Goal: Find specific page/section: Find specific page/section

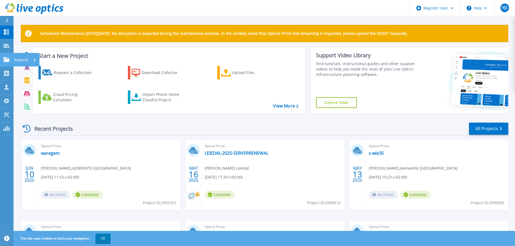
click at [6, 59] on icon at bounding box center [6, 59] width 6 height 5
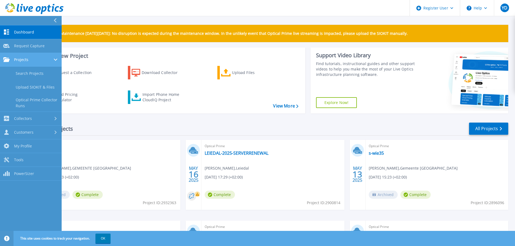
click at [34, 62] on div "Projects" at bounding box center [30, 59] width 55 height 5
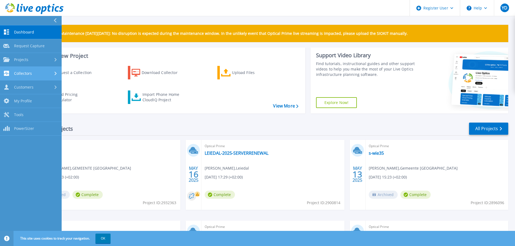
click at [34, 73] on div "Collectors" at bounding box center [30, 73] width 55 height 5
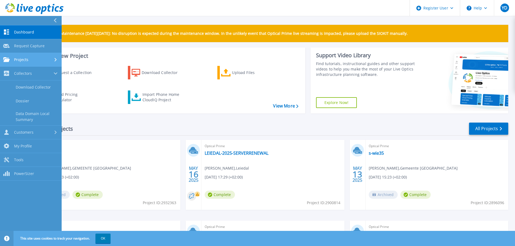
click at [31, 61] on div "Projects" at bounding box center [30, 59] width 55 height 5
click at [30, 74] on link "Search Projects" at bounding box center [31, 74] width 62 height 14
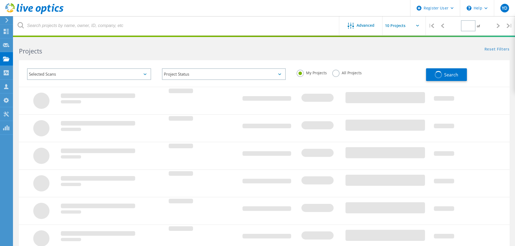
type input "1"
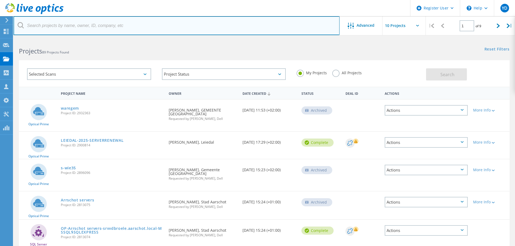
click at [90, 28] on input "text" at bounding box center [177, 25] width 326 height 19
type input "brasschaat"
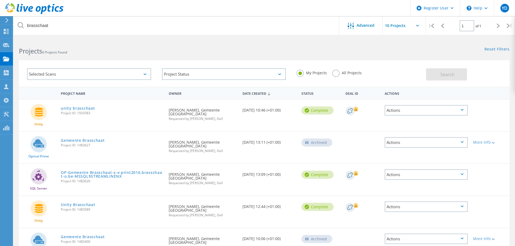
click at [338, 73] on label "All Projects" at bounding box center [346, 72] width 29 height 5
click at [0, 0] on input "All Projects" at bounding box center [0, 0] width 0 height 0
click at [459, 76] on button "Search" at bounding box center [446, 74] width 41 height 12
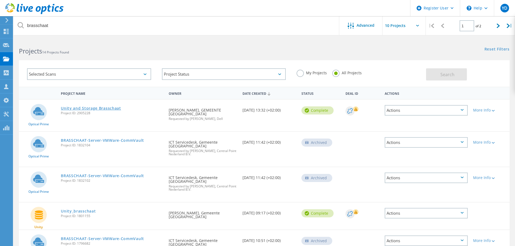
click at [104, 108] on link "Unity and Storage Brasschaat" at bounding box center [91, 108] width 60 height 4
